Goal: Navigation & Orientation: Find specific page/section

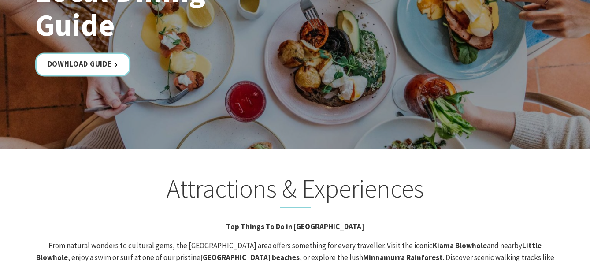
scroll to position [1673, 0]
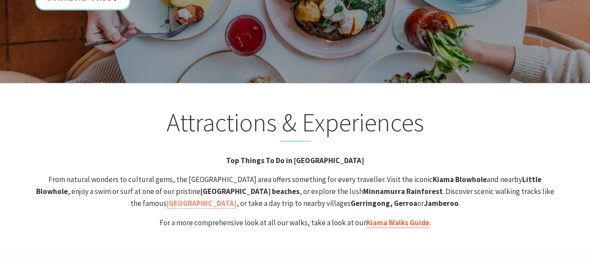
click at [386, 218] on link "Kiama Walks Guide" at bounding box center [397, 223] width 63 height 10
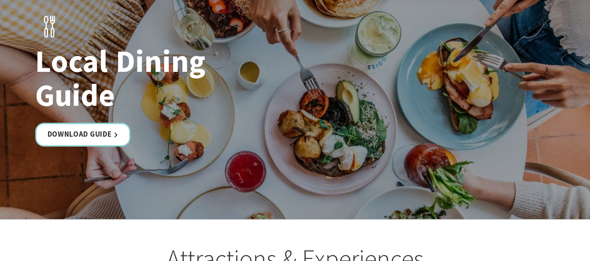
scroll to position [1644, 0]
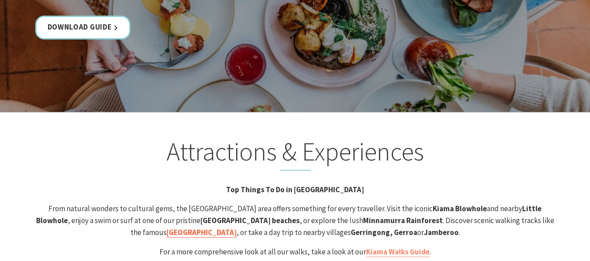
click at [236, 227] on strong "[GEOGRAPHIC_DATA]" at bounding box center [201, 232] width 70 height 10
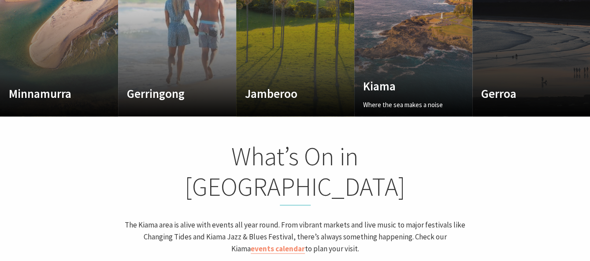
scroll to position [660, 0]
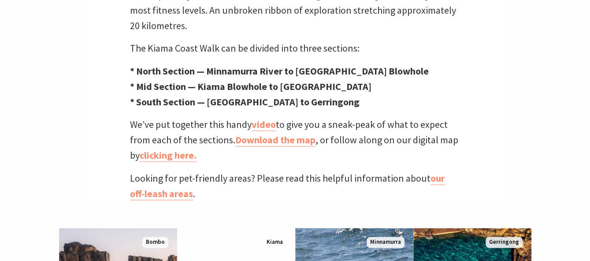
scroll to position [396, 0]
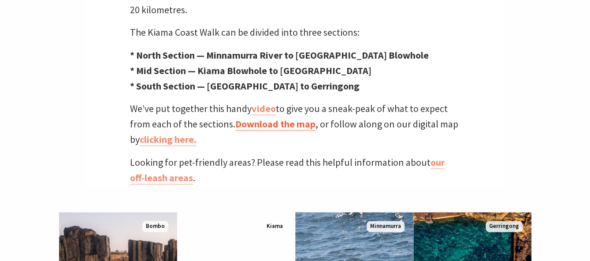
click at [289, 118] on link "Download the map" at bounding box center [275, 124] width 80 height 13
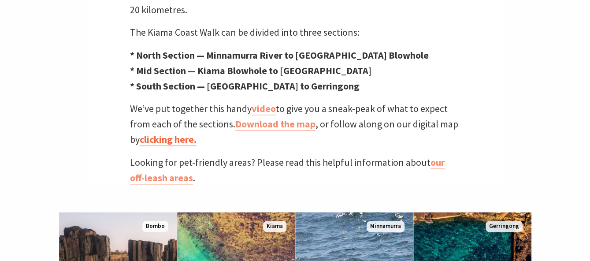
click at [176, 133] on link "clicking here." at bounding box center [168, 139] width 57 height 13
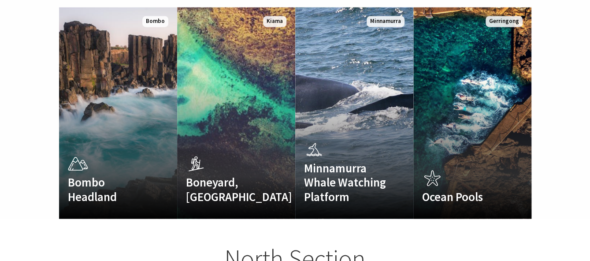
scroll to position [616, 0]
